Goal: Task Accomplishment & Management: Use online tool/utility

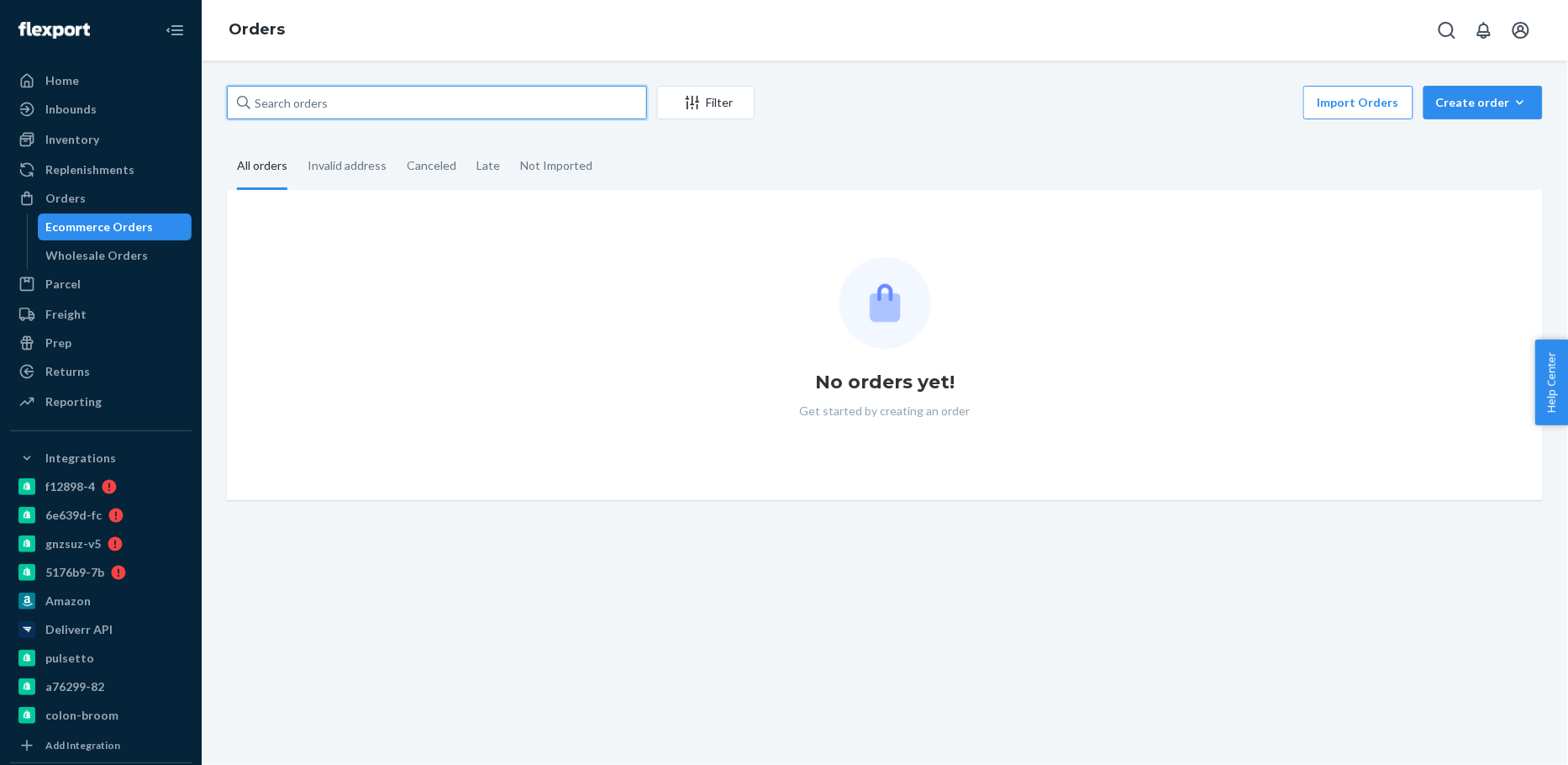
click at [422, 100] on input "text" at bounding box center [437, 102] width 420 height 34
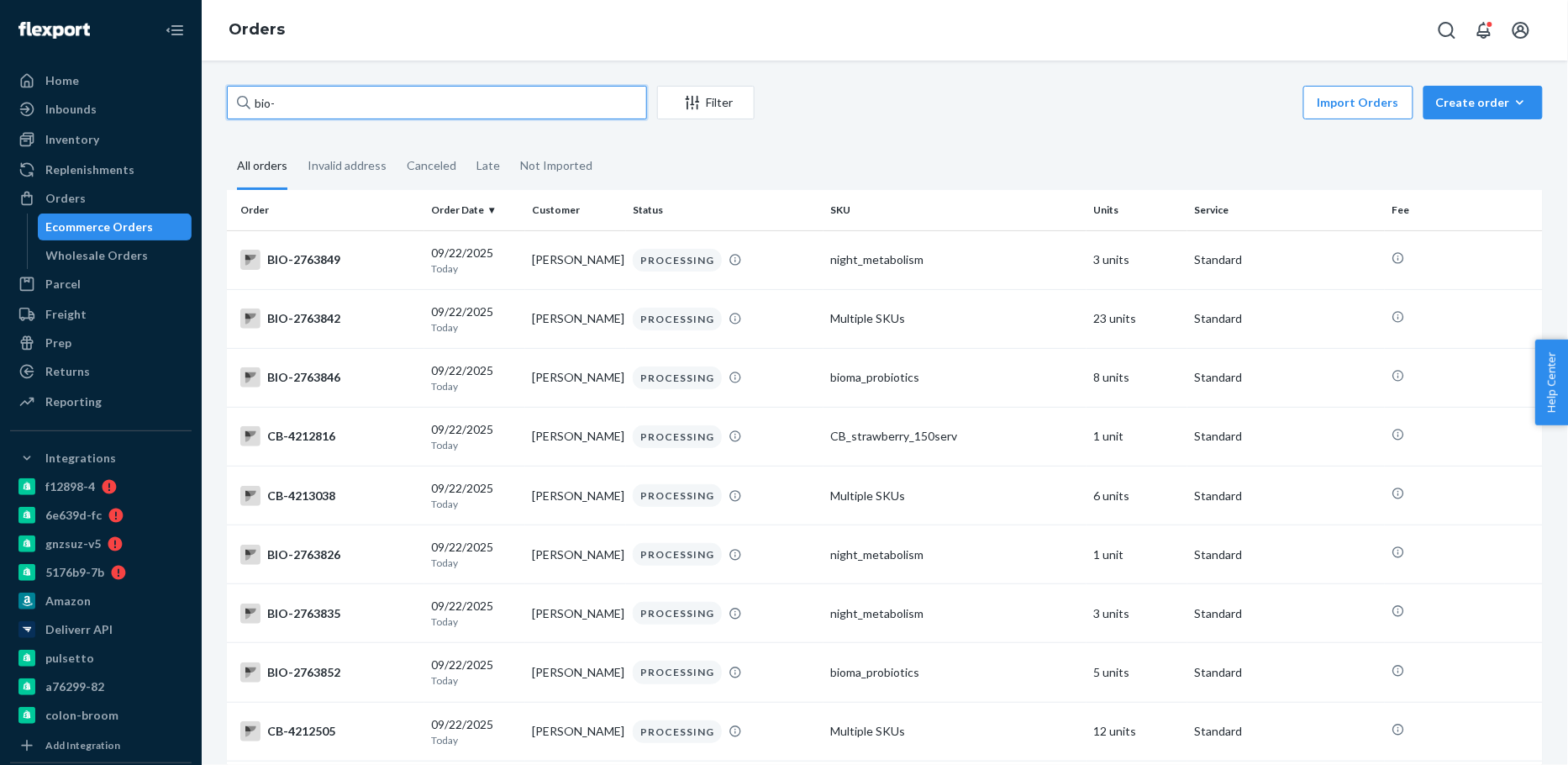
paste input "2762305"
type input "bio-2762305"
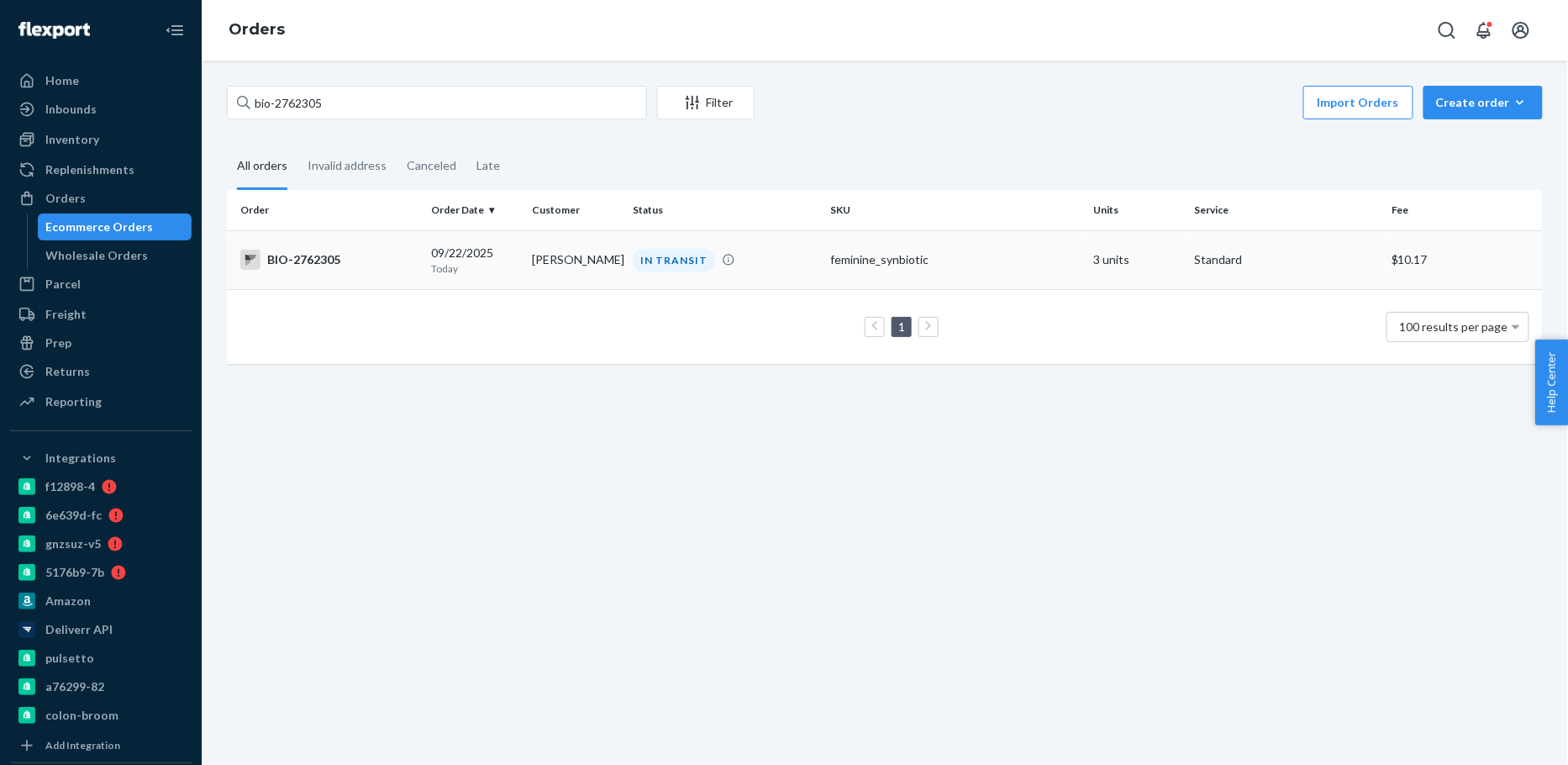
click at [531, 280] on td "Lily Salazar" at bounding box center [576, 260] width 101 height 59
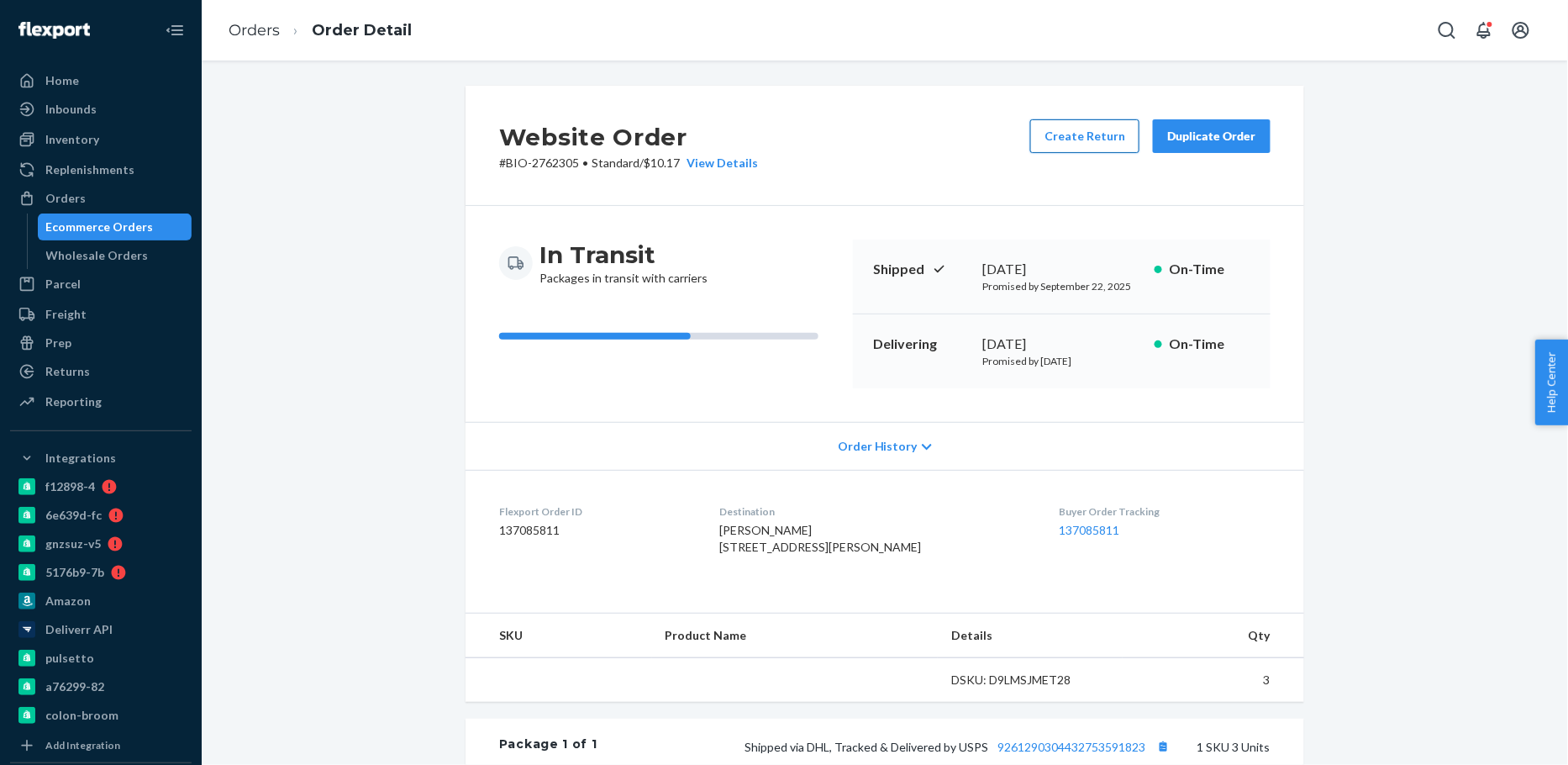
click at [1089, 142] on button "Create Return" at bounding box center [1085, 135] width 109 height 34
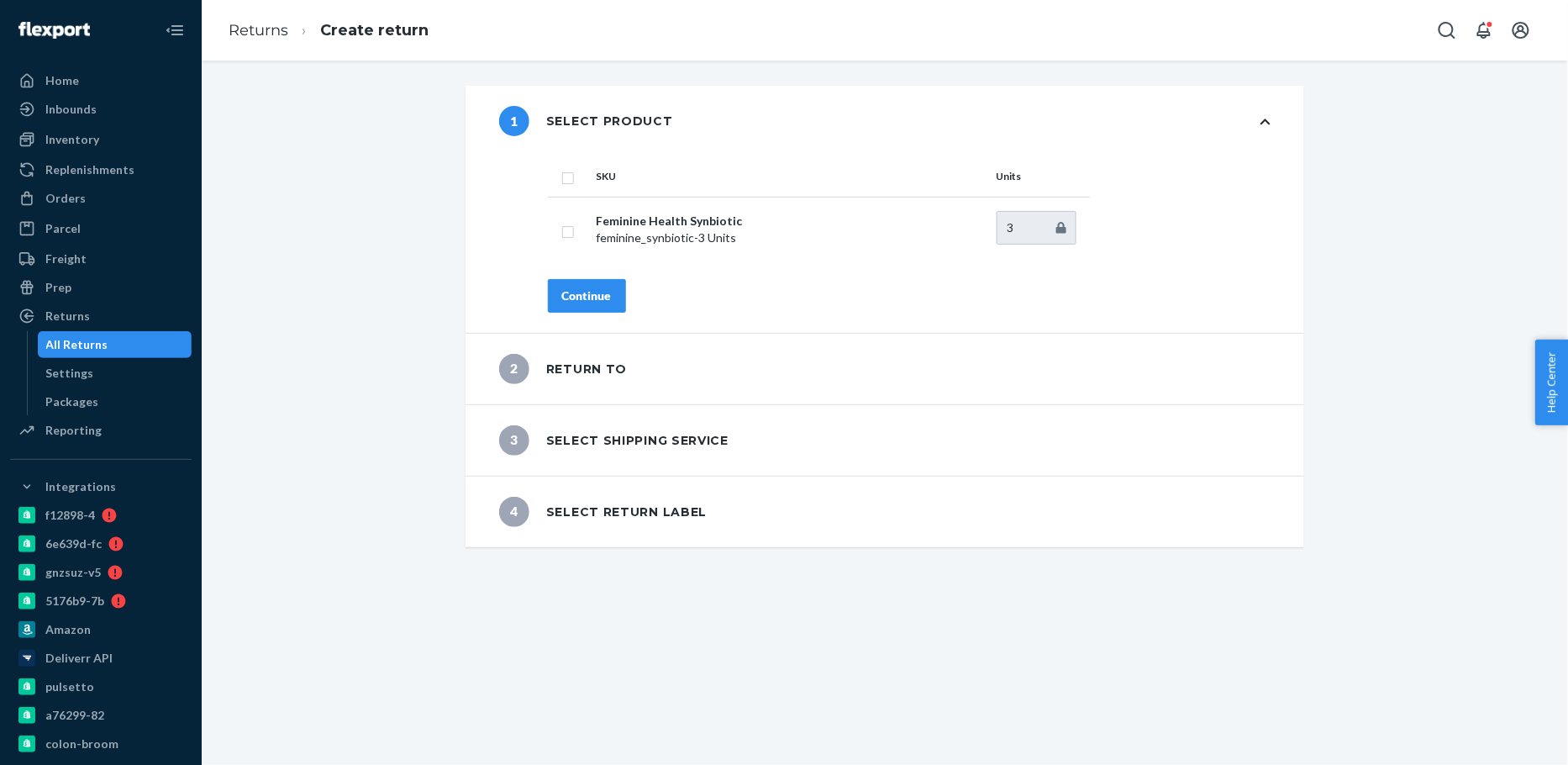
click at [566, 179] on input "checkbox" at bounding box center [568, 176] width 13 height 17
checkbox input "true"
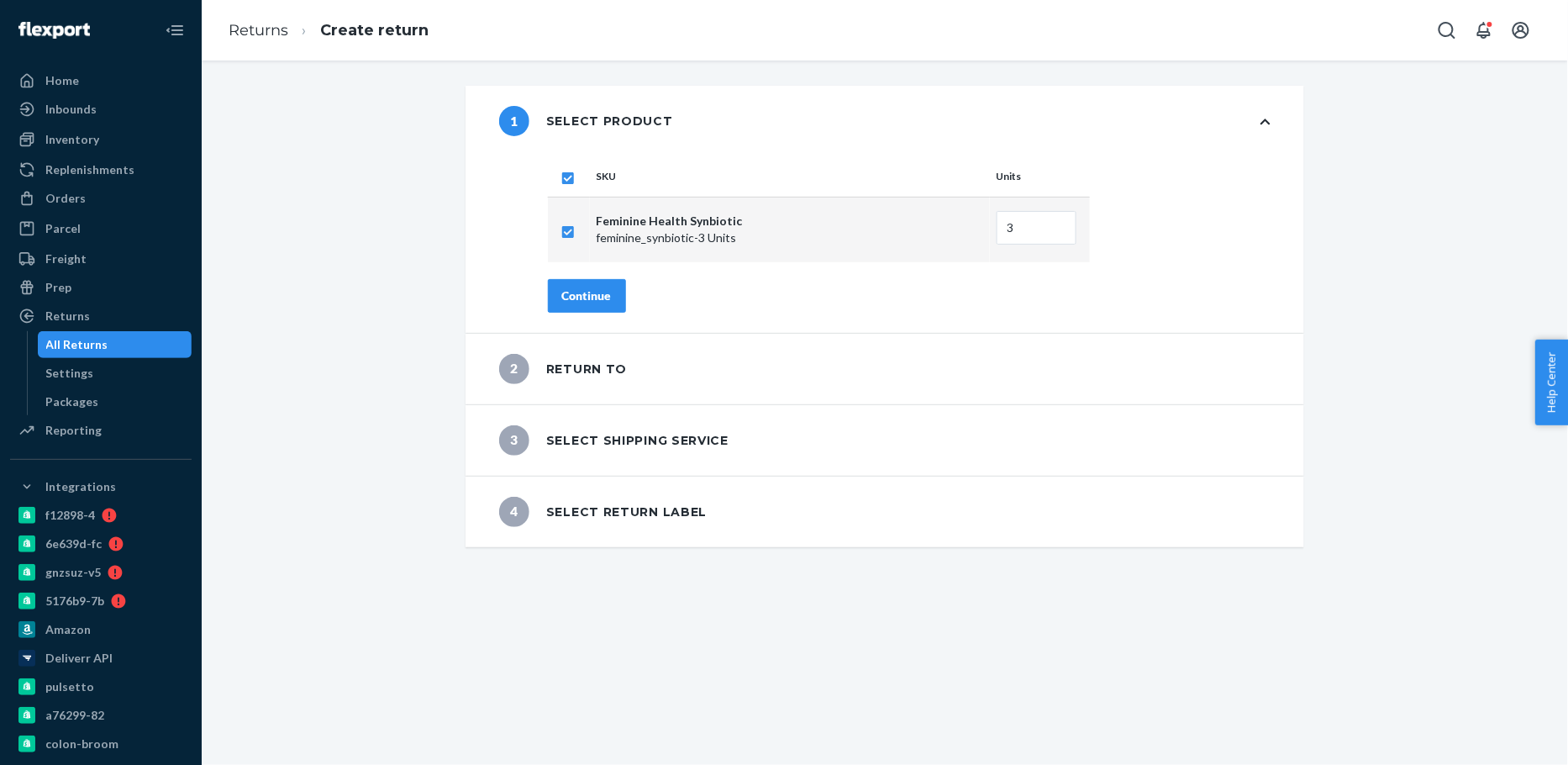
click at [591, 296] on div "Continue" at bounding box center [587, 295] width 49 height 16
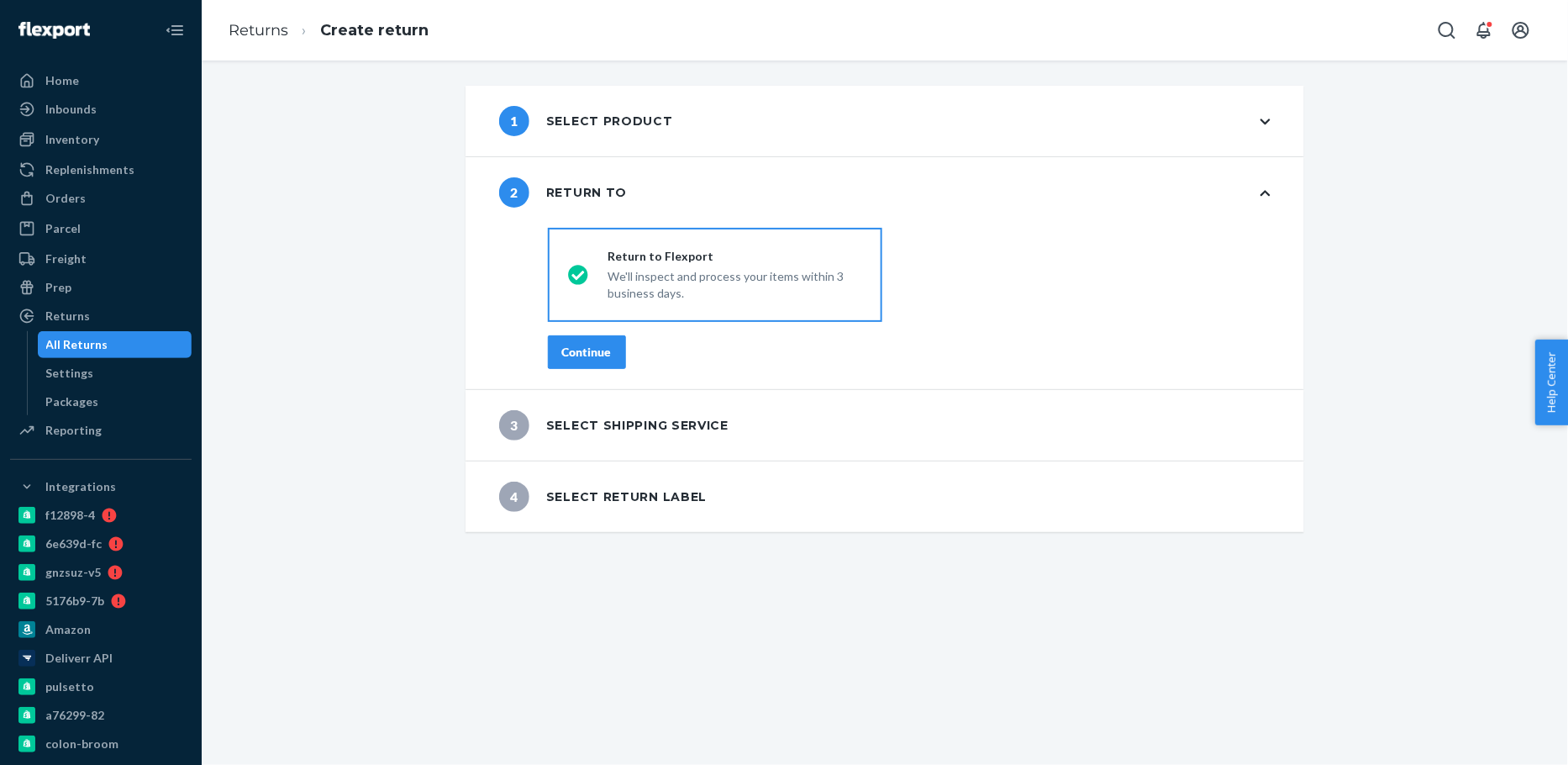
click at [590, 355] on div "Continue" at bounding box center [587, 352] width 49 height 16
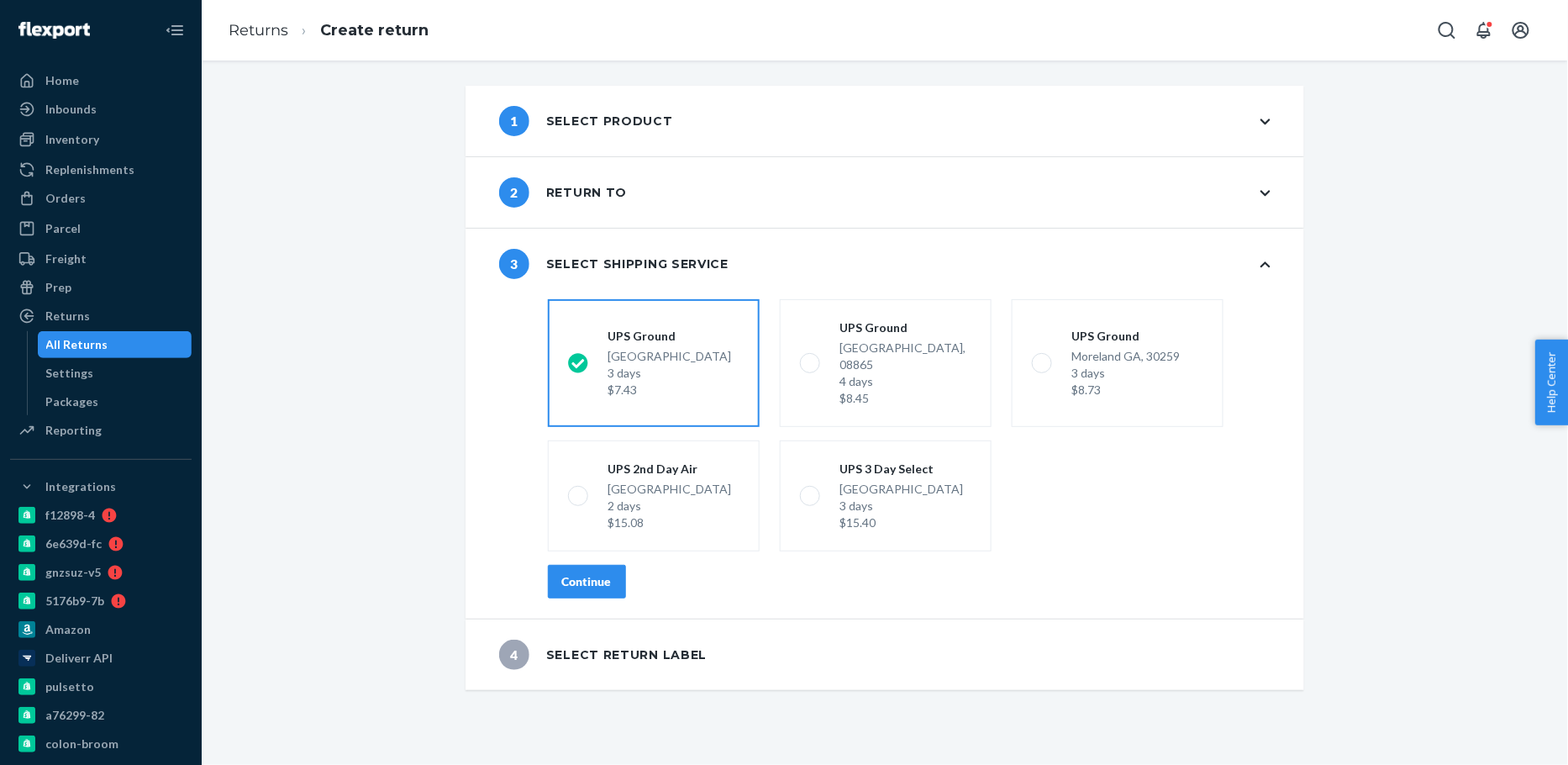
click at [580, 573] on div "Continue" at bounding box center [587, 581] width 49 height 16
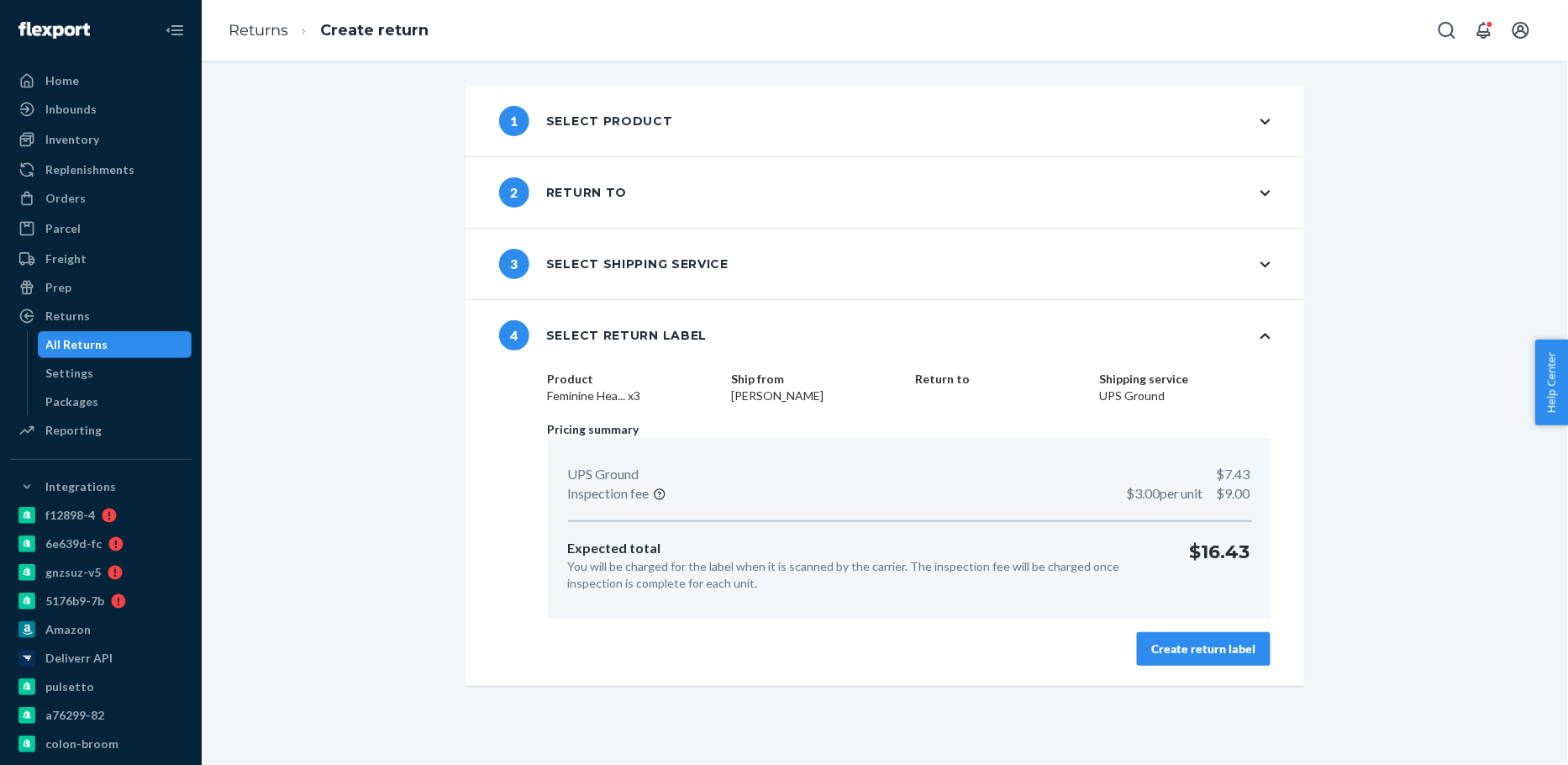
click at [1167, 645] on div "Create return label" at bounding box center [1203, 649] width 105 height 16
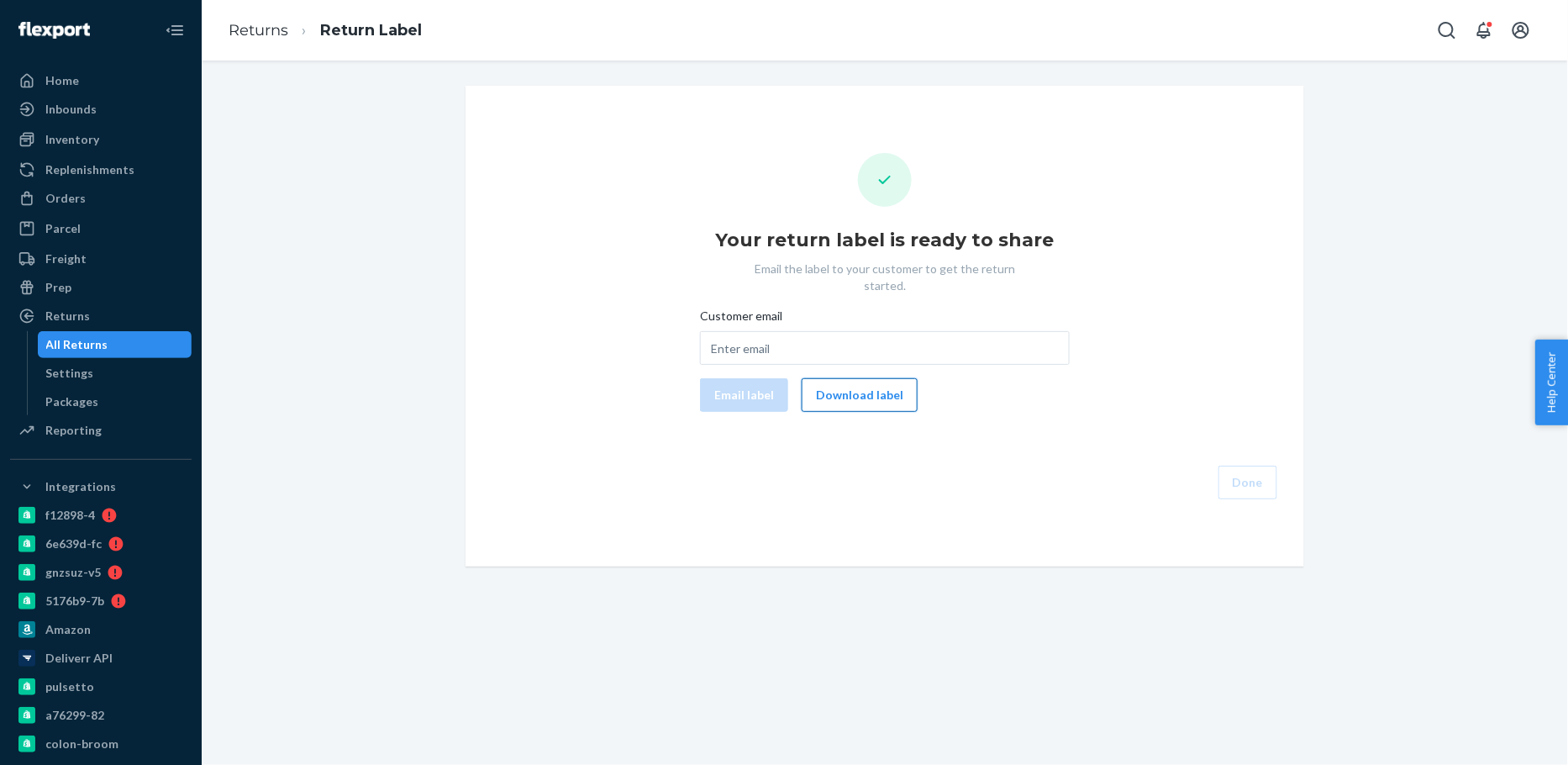
click at [880, 392] on button "Download label" at bounding box center [860, 395] width 116 height 34
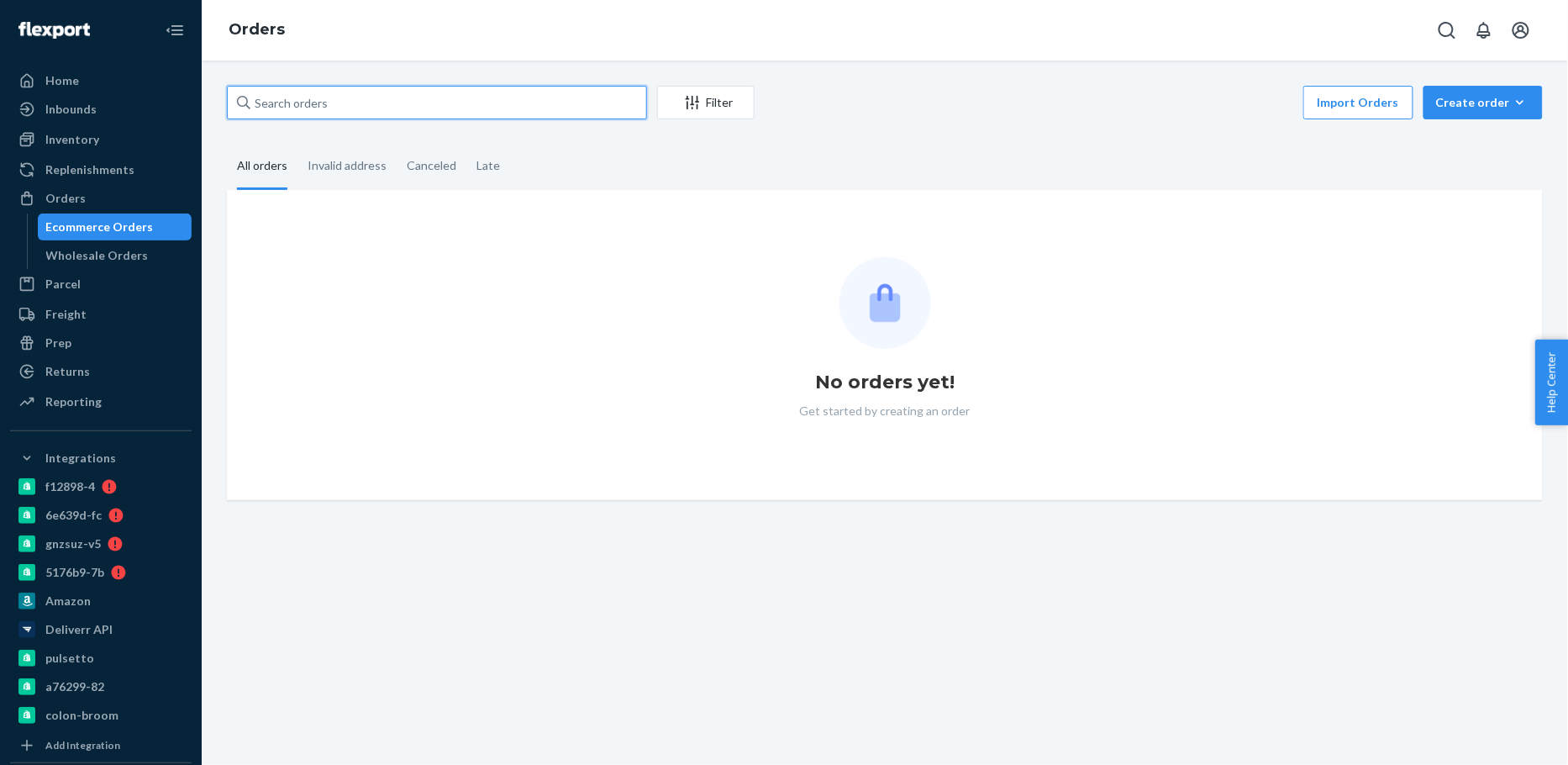
click at [430, 111] on input "text" at bounding box center [437, 102] width 420 height 34
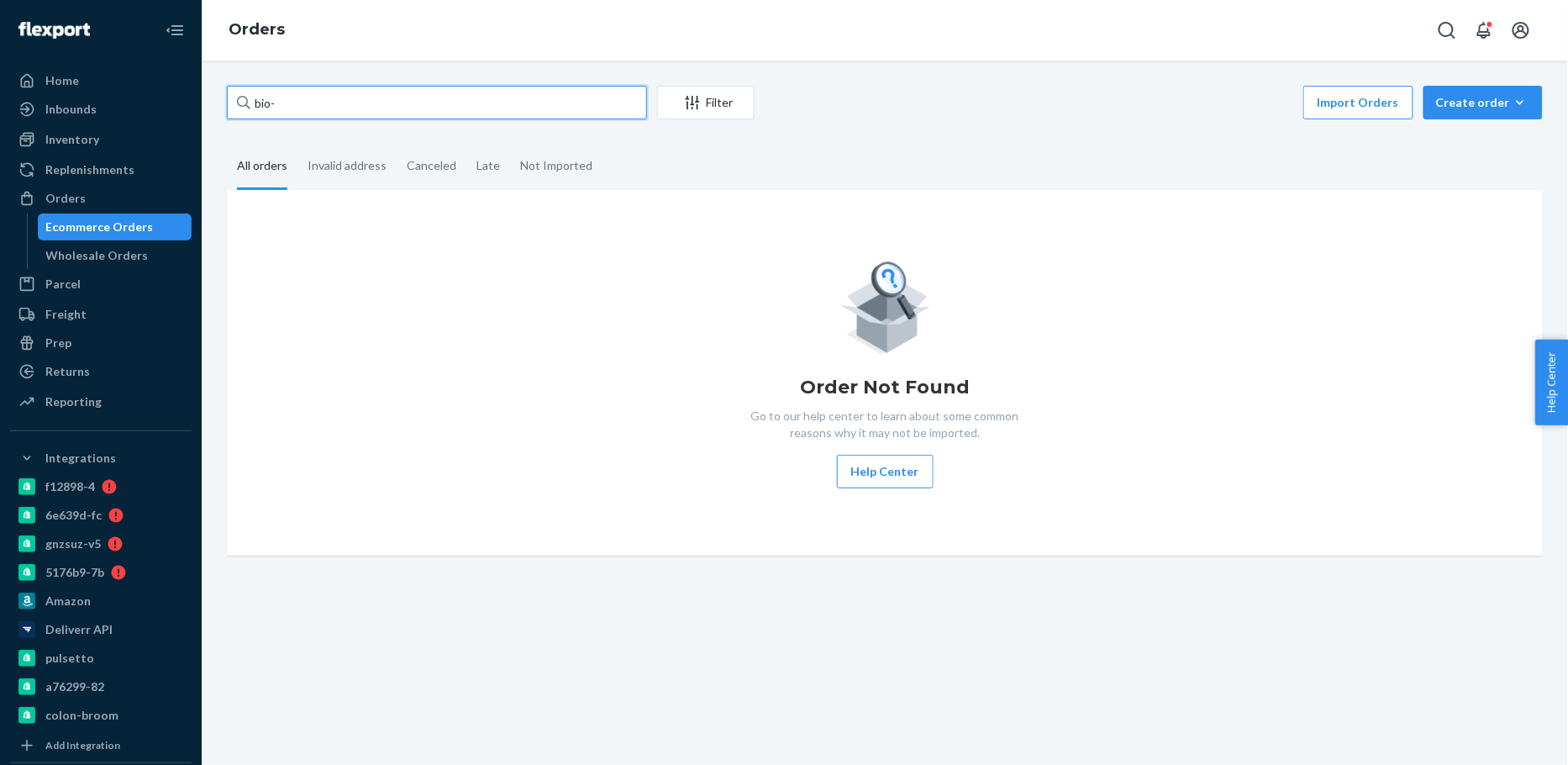
paste input "2648549"
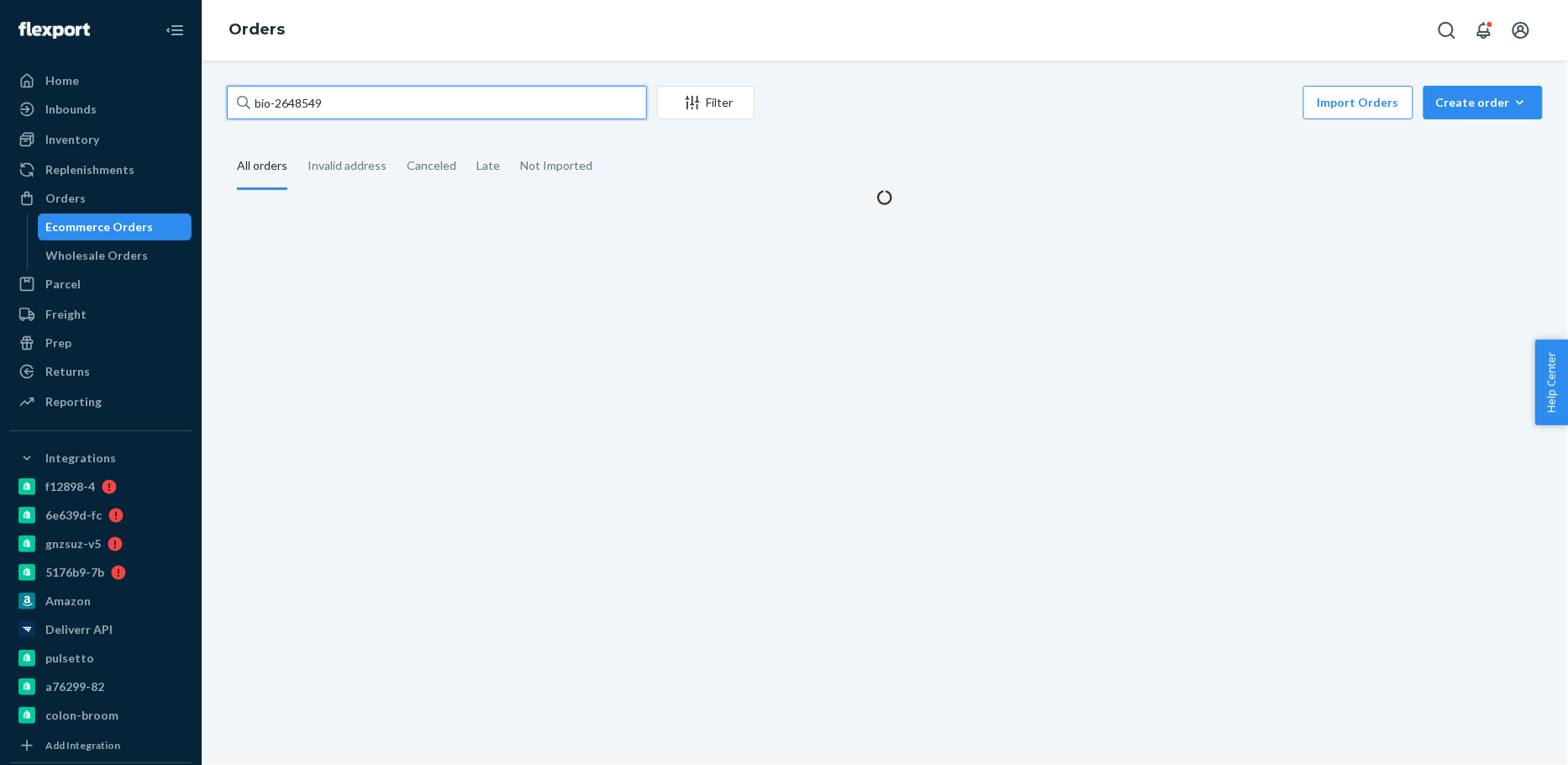
type input "bio-2648549"
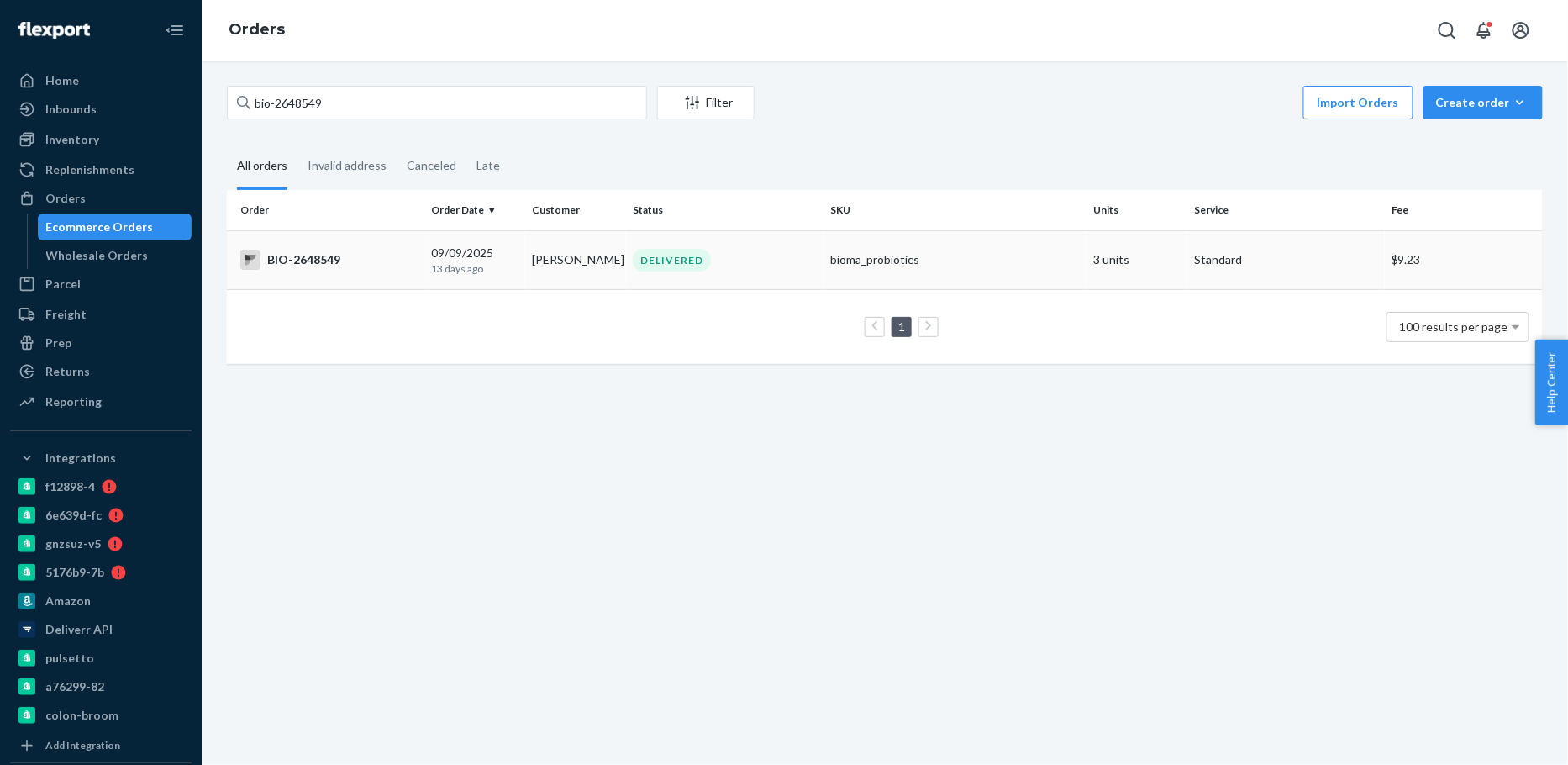
click at [506, 264] on p "13 days ago" at bounding box center [475, 268] width 88 height 14
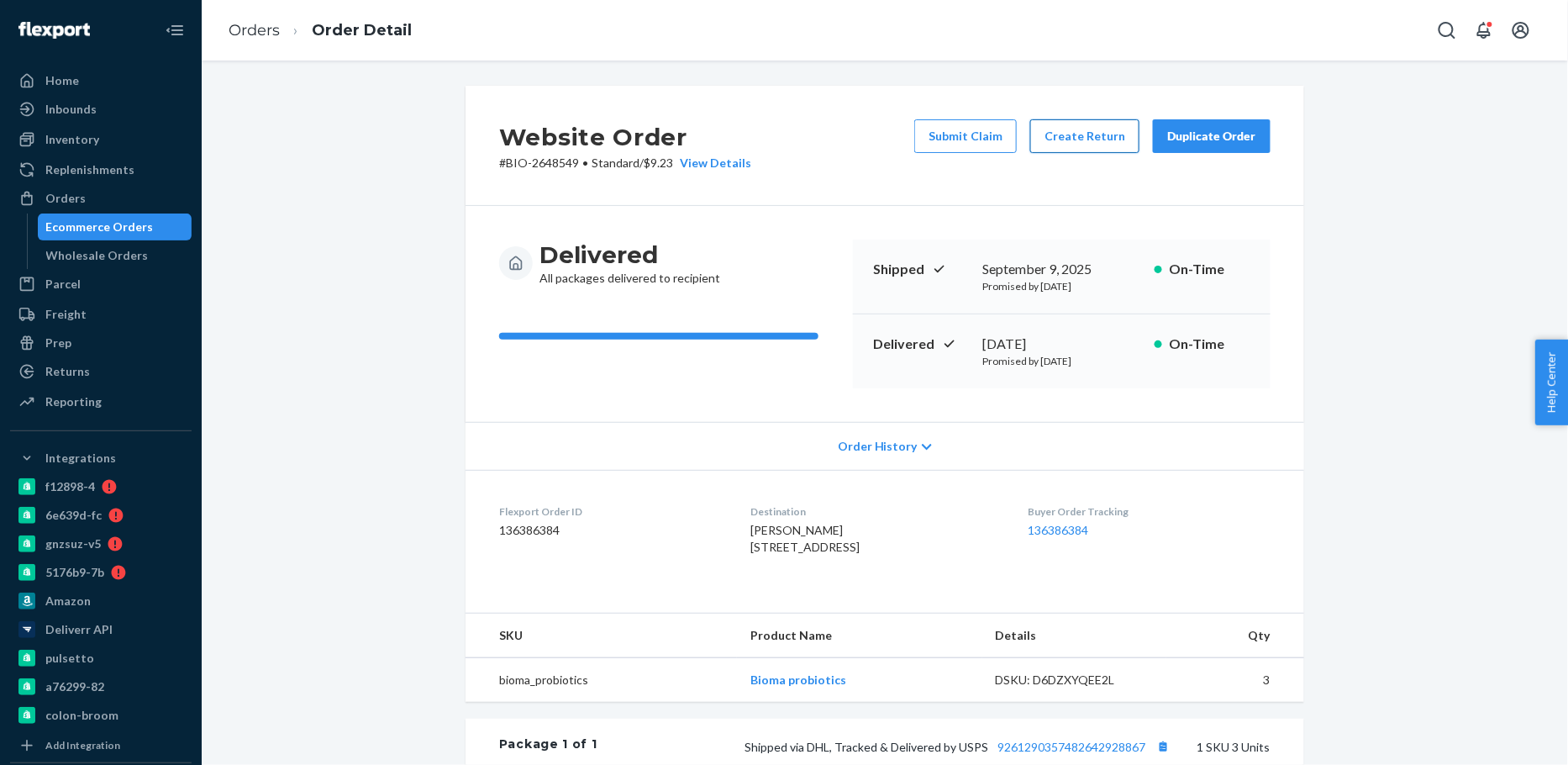
click at [1067, 132] on button "Create Return" at bounding box center [1085, 135] width 109 height 34
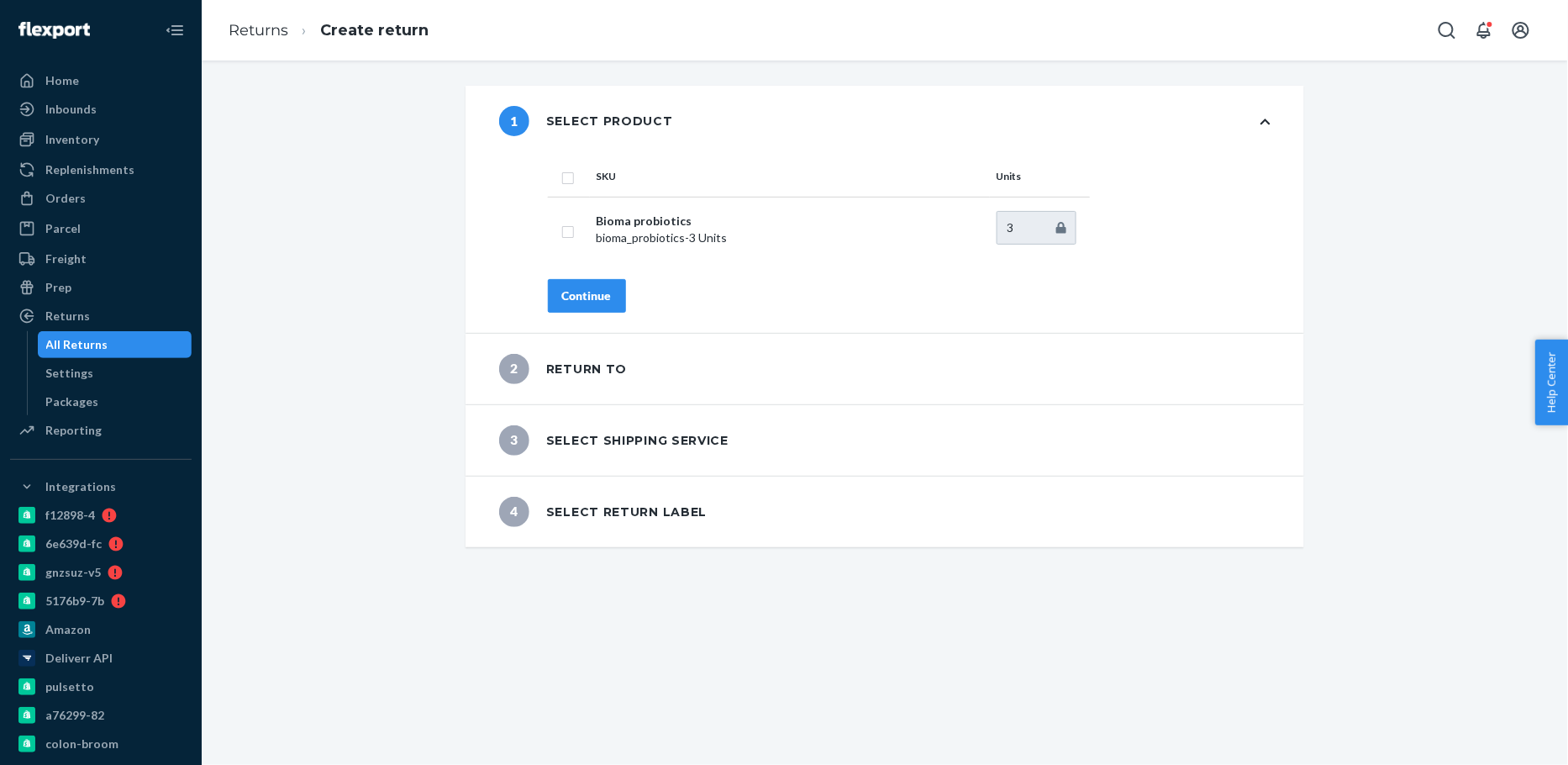
click at [566, 172] on input "checkbox" at bounding box center [568, 176] width 13 height 17
checkbox input "true"
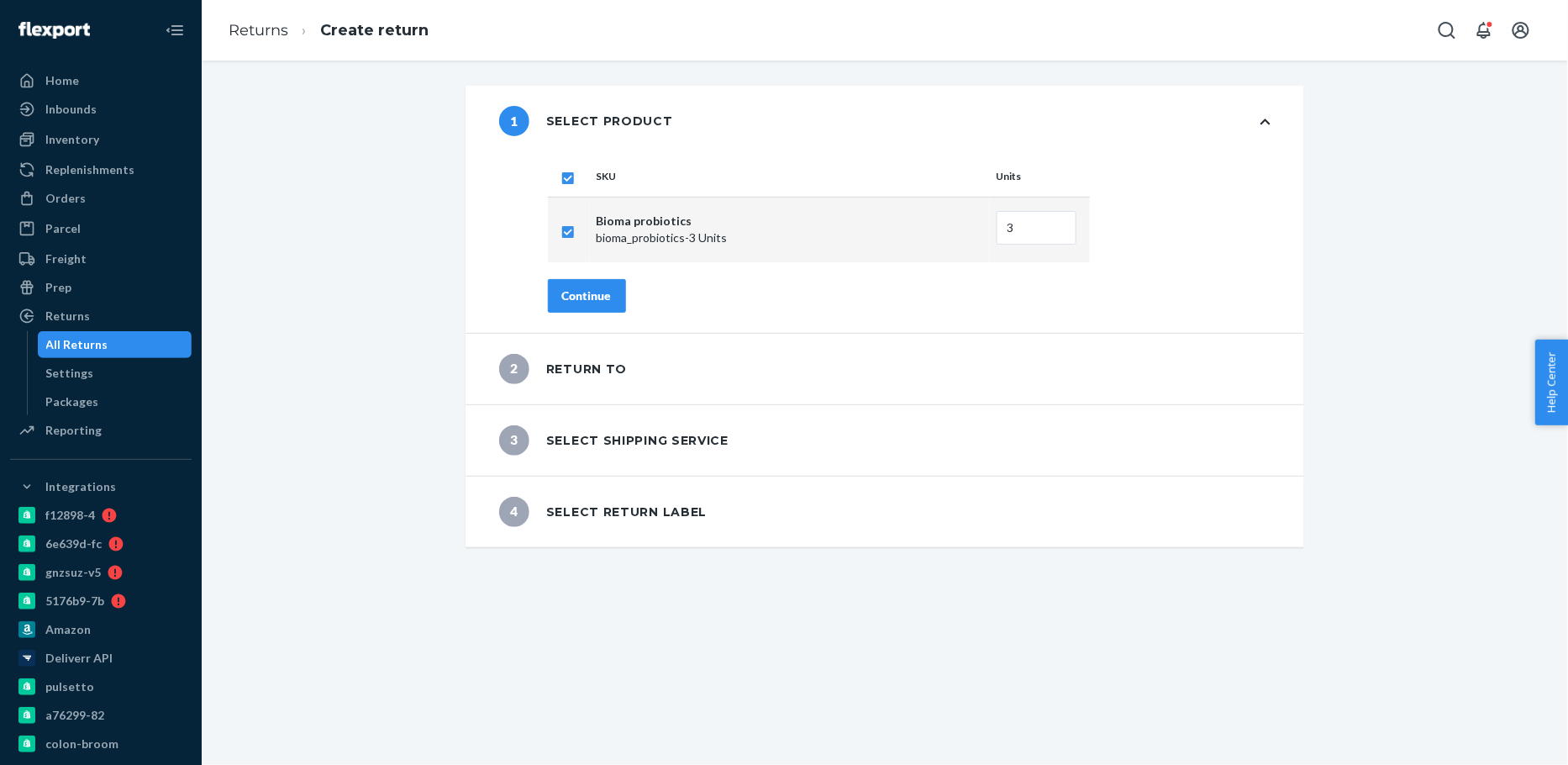
click at [596, 299] on div "Continue" at bounding box center [587, 295] width 49 height 16
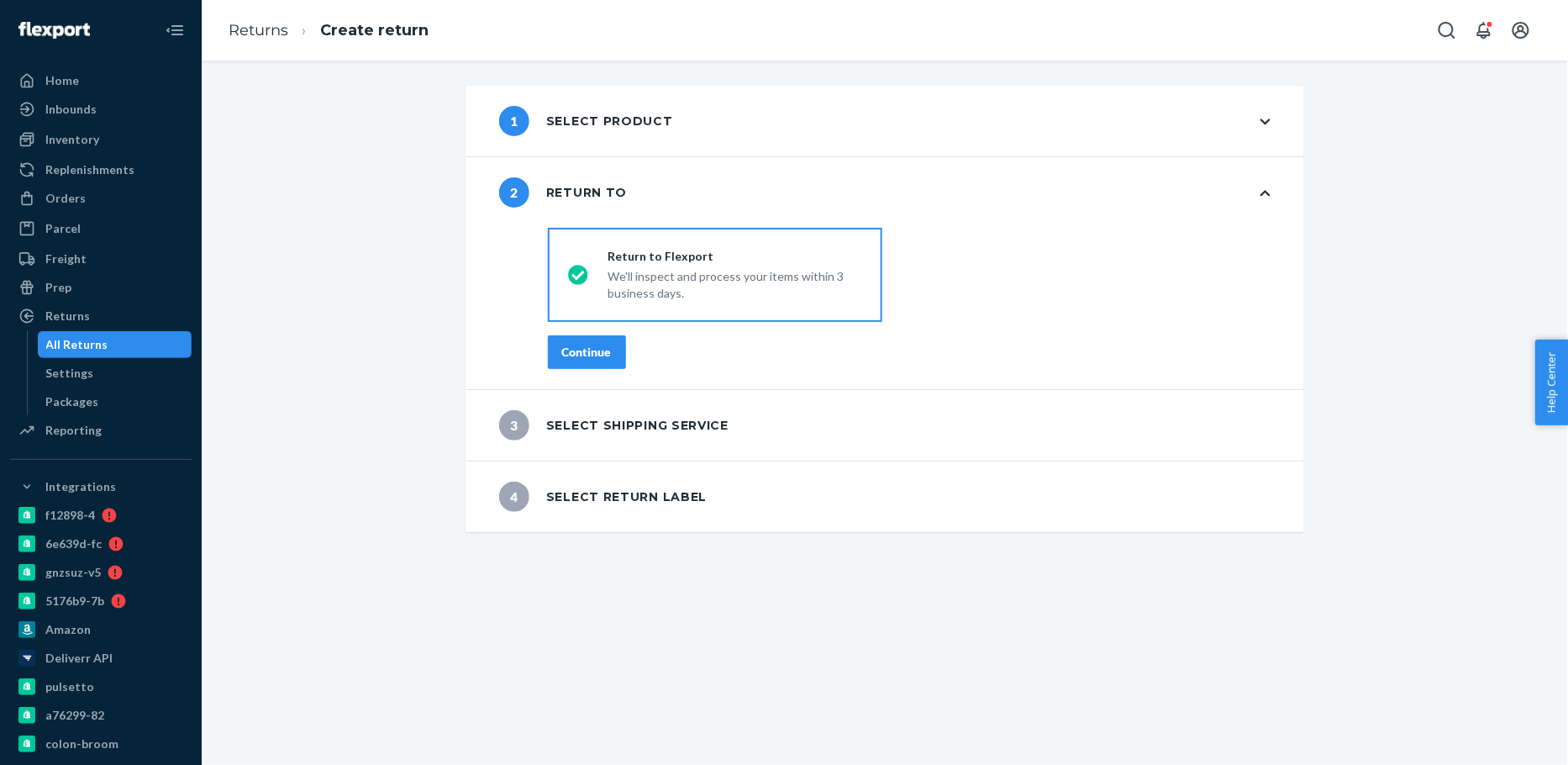
click at [586, 340] on button "Continue" at bounding box center [587, 352] width 78 height 34
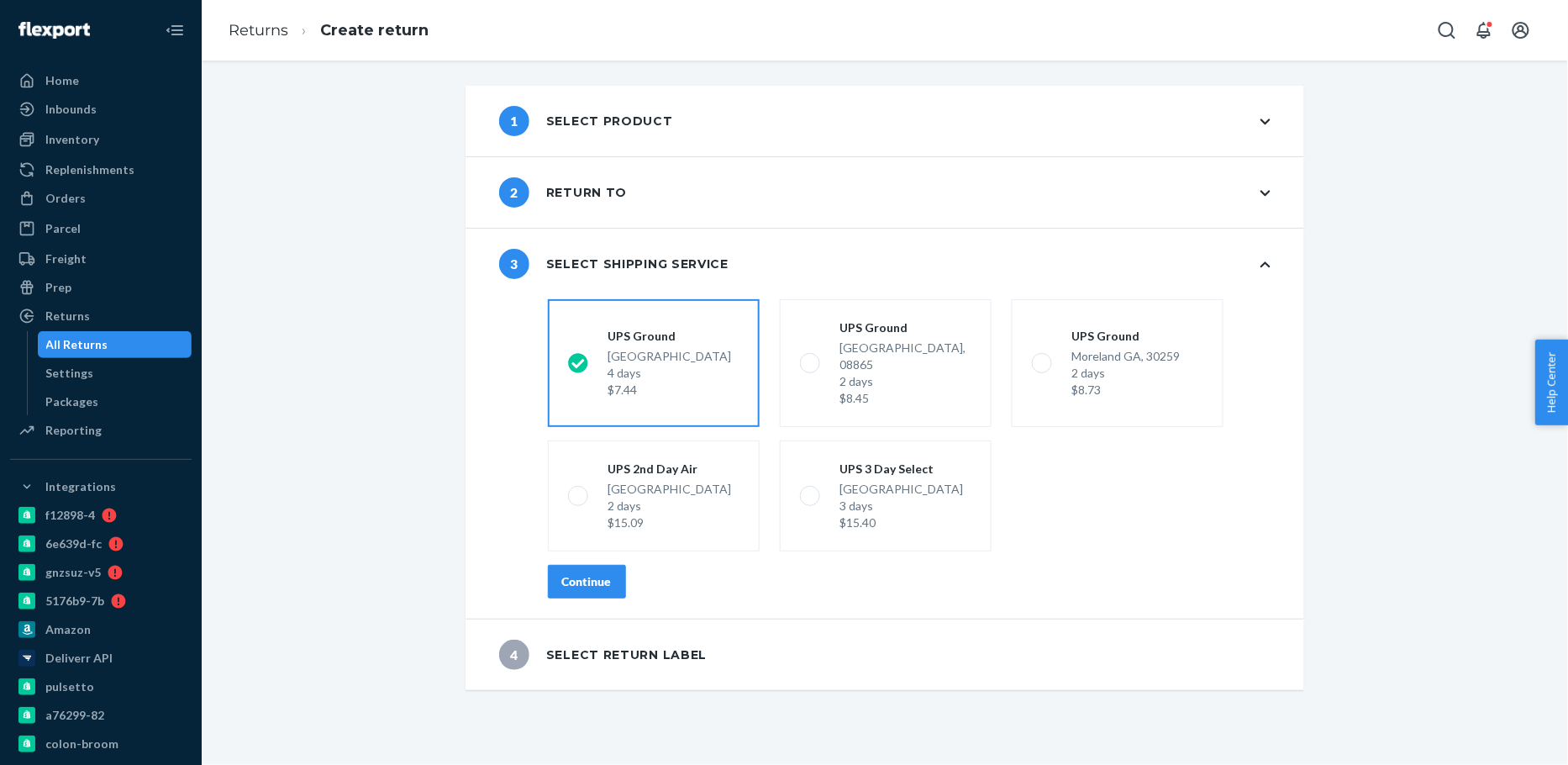
click at [595, 573] on div "Continue" at bounding box center [587, 581] width 49 height 16
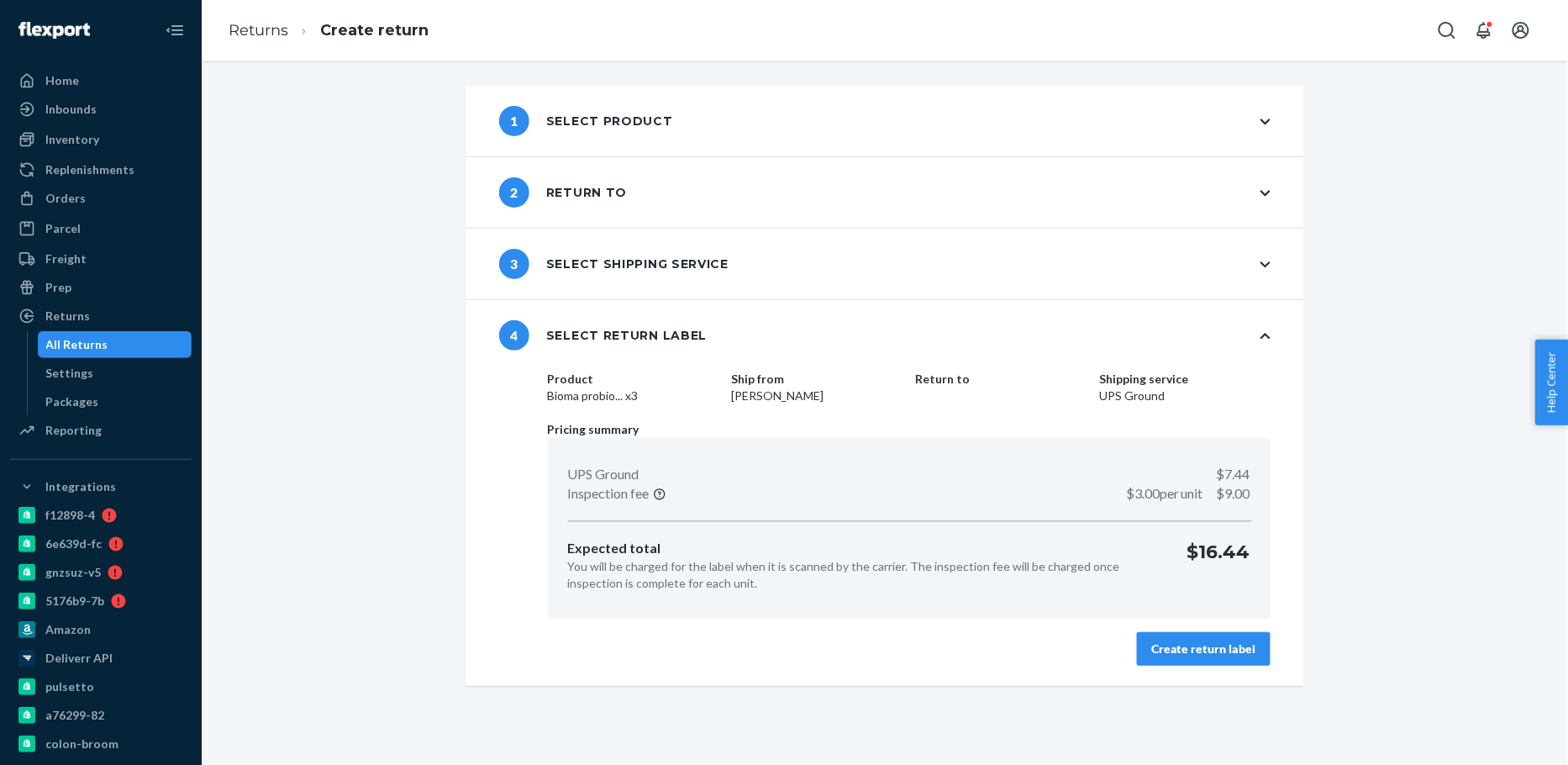
click at [1248, 660] on button "Create return label" at bounding box center [1204, 649] width 134 height 34
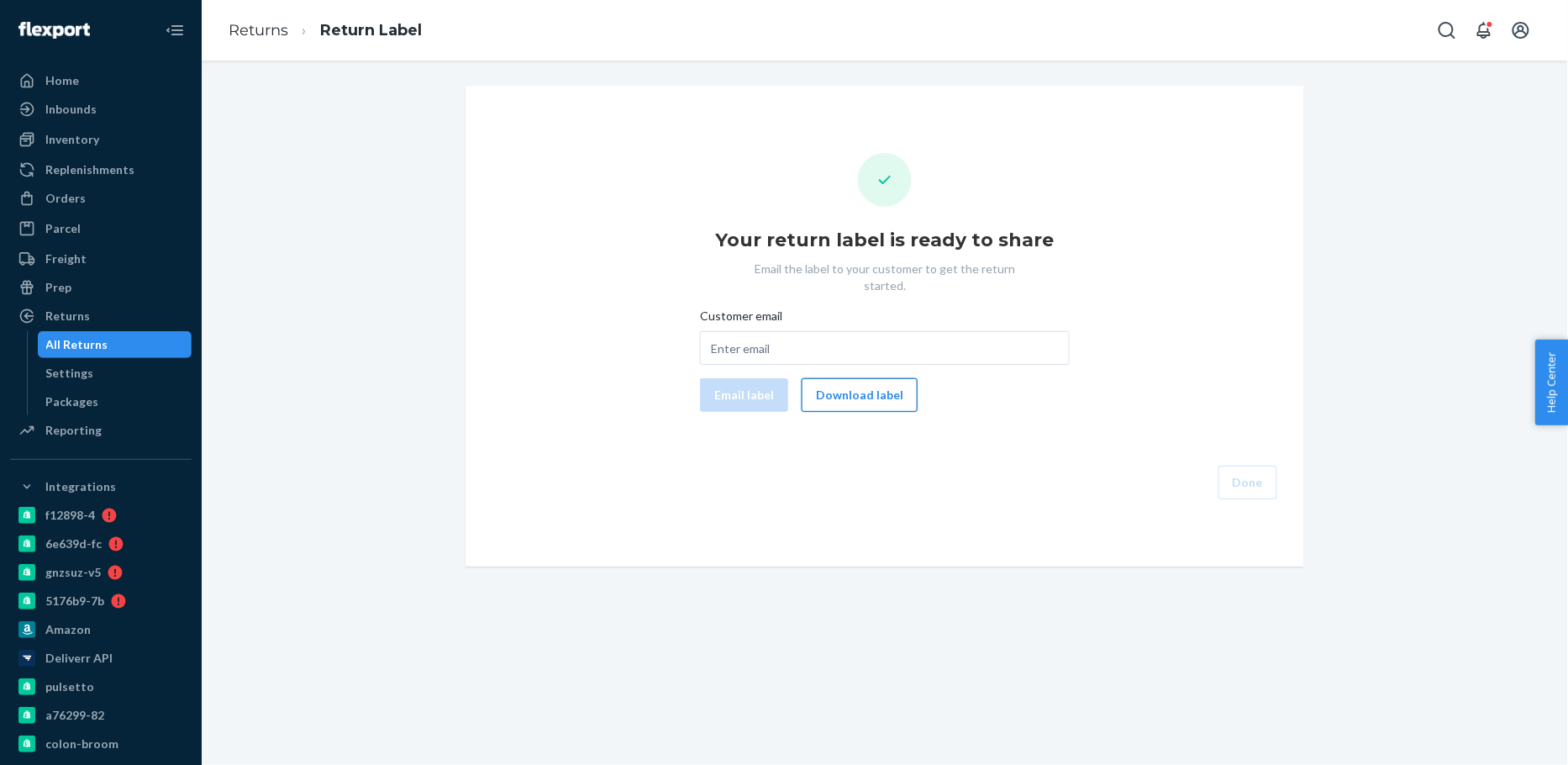
click at [818, 386] on button "Download label" at bounding box center [860, 395] width 116 height 34
